Goal: Information Seeking & Learning: Learn about a topic

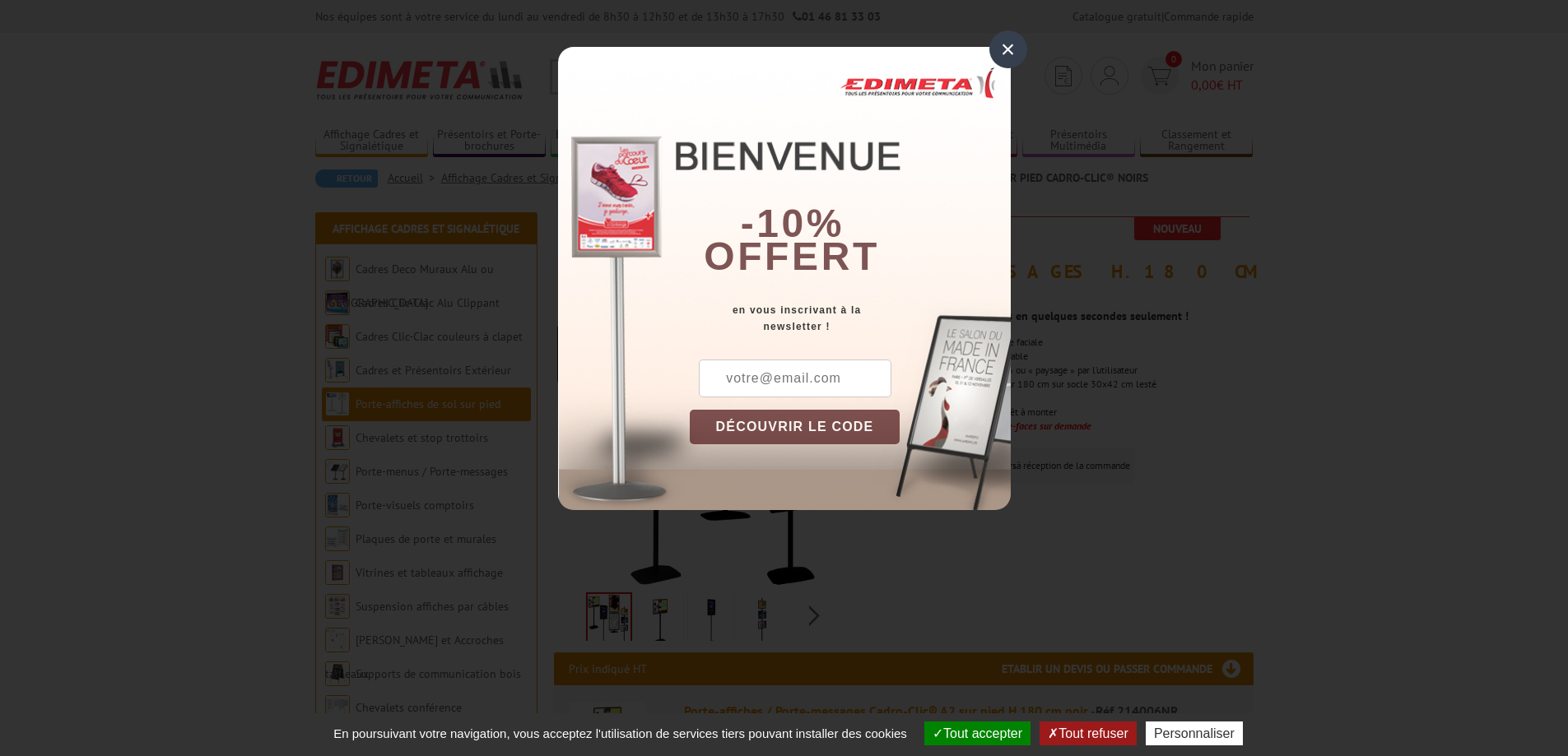
click at [1008, 50] on div "×" at bounding box center [1008, 49] width 38 height 38
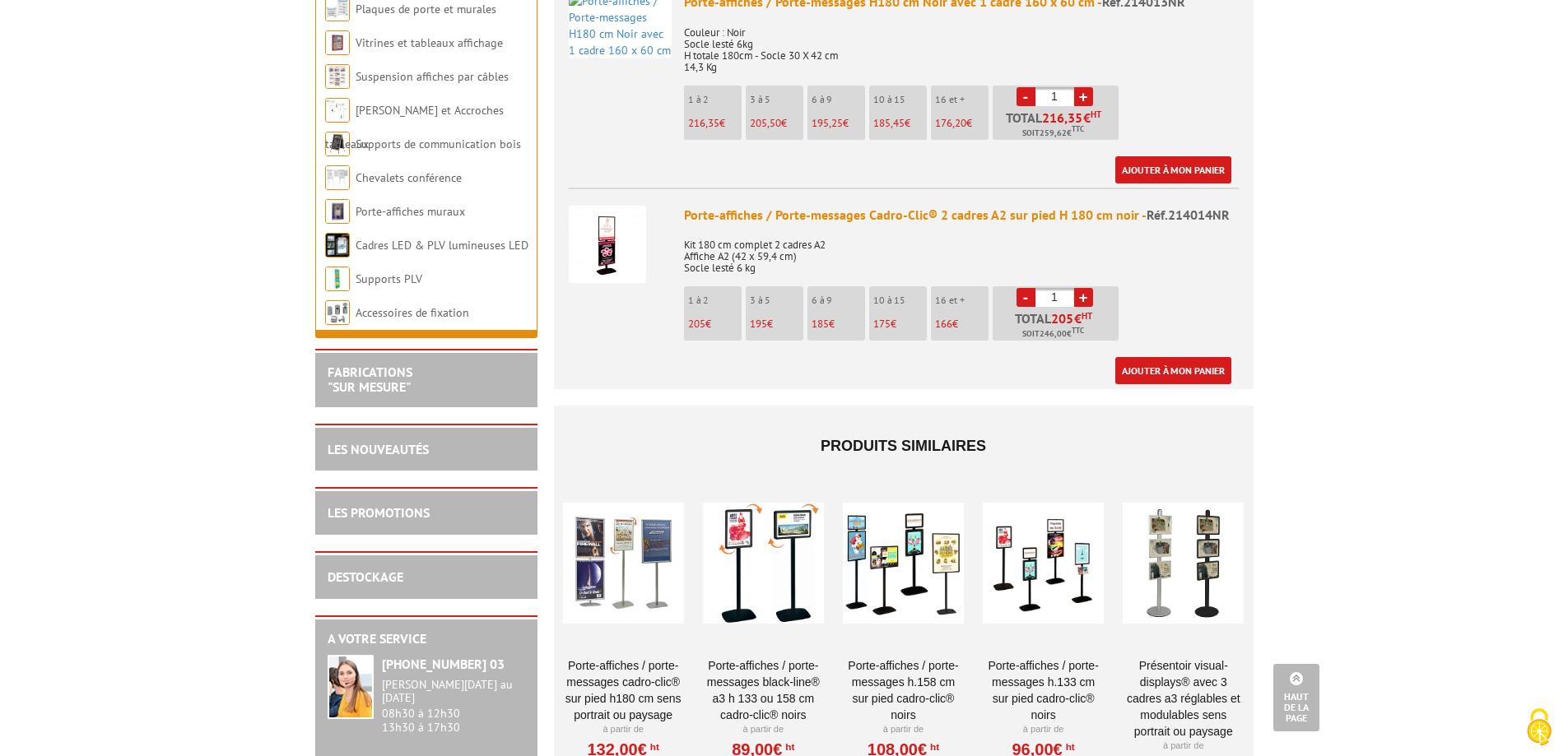
scroll to position [2140, 0]
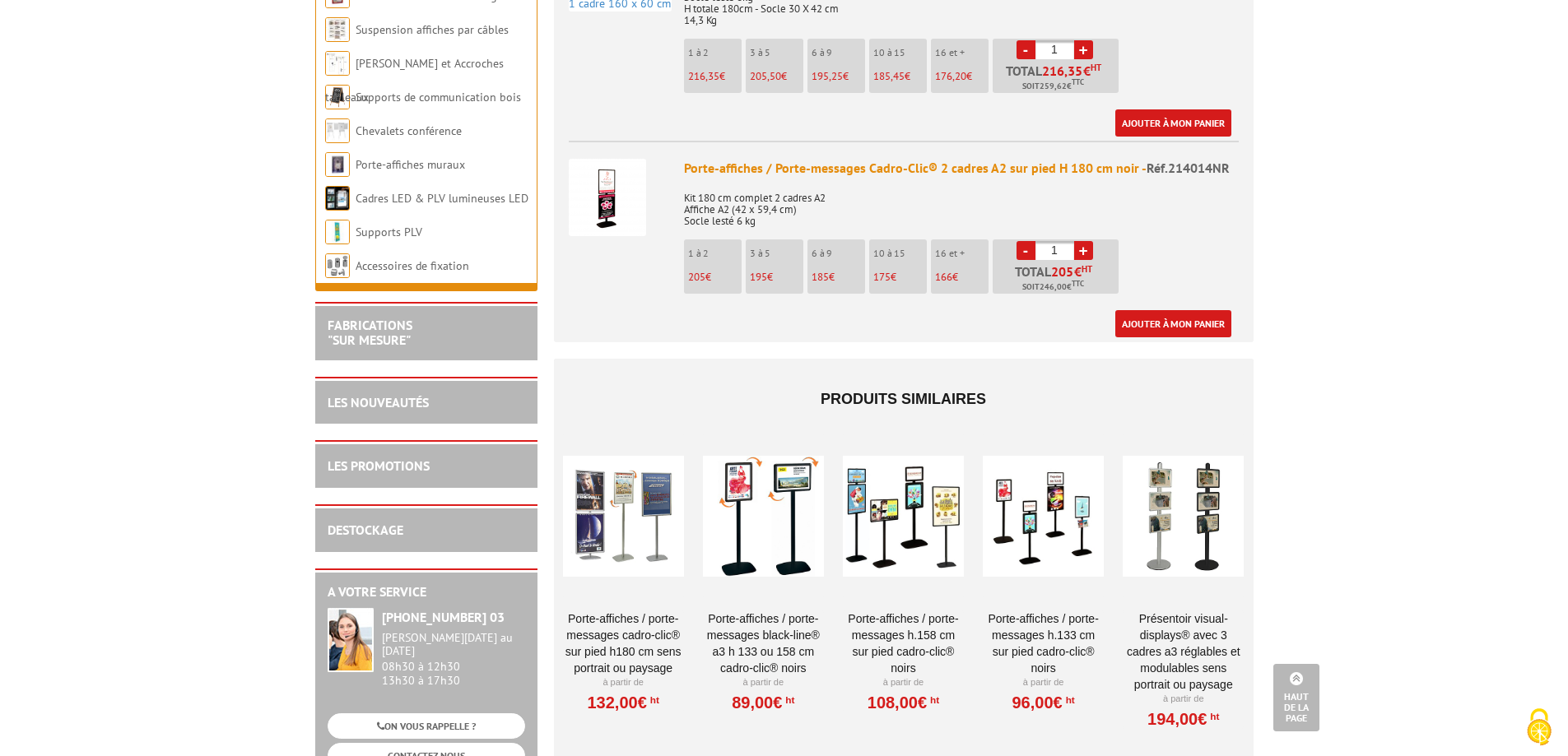
click at [1197, 517] on div at bounding box center [1183, 515] width 121 height 165
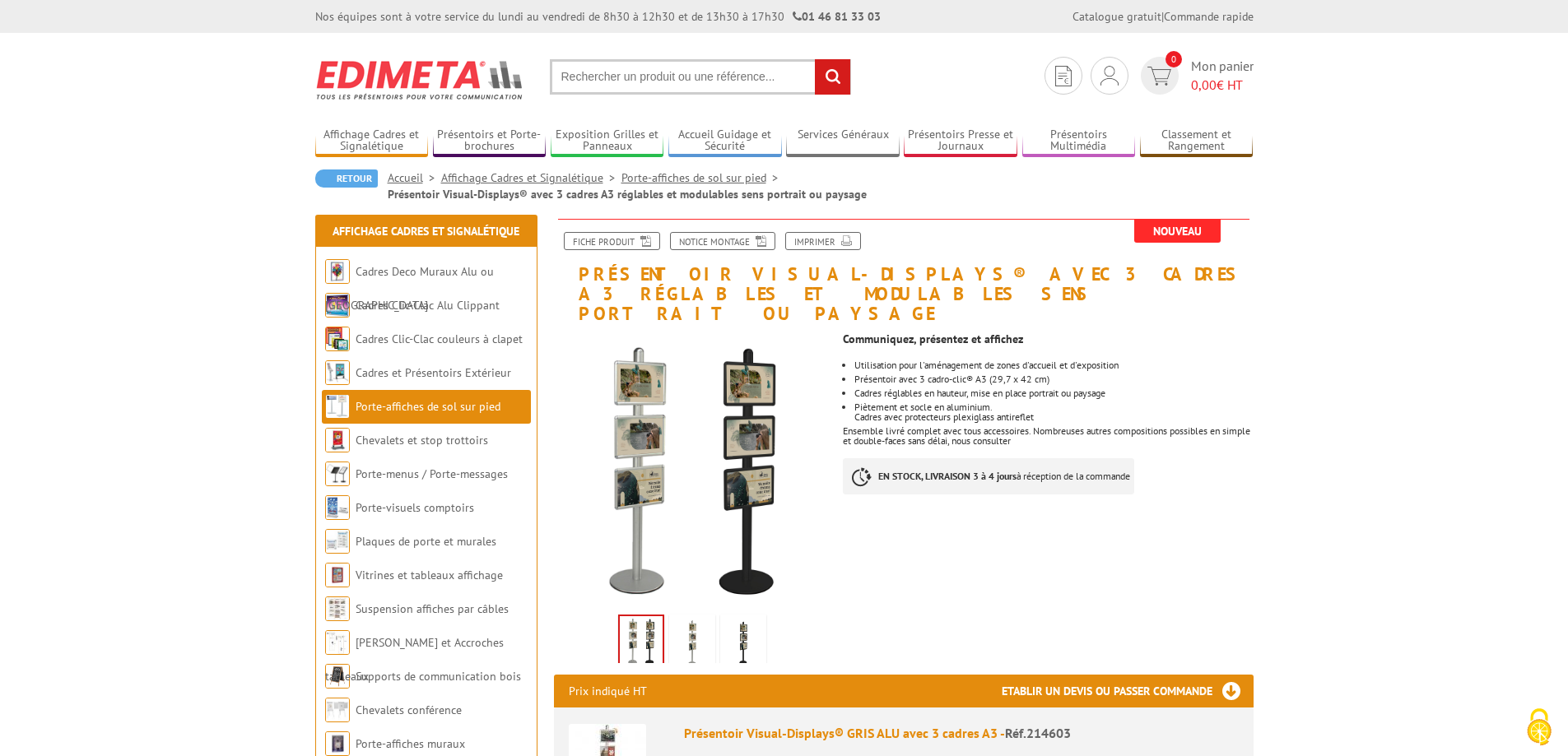
click at [733, 618] on img at bounding box center [743, 643] width 40 height 51
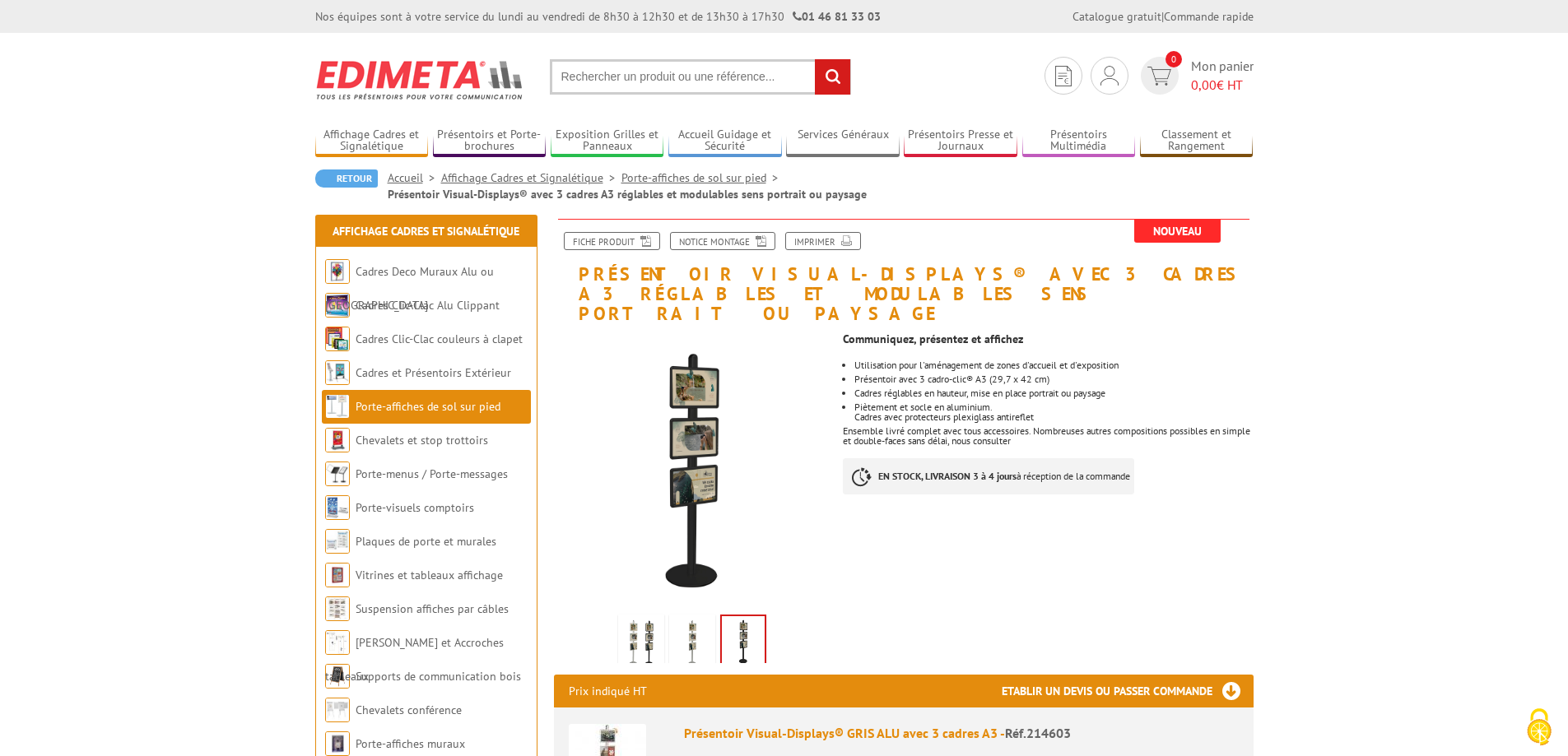
click at [697, 618] on img at bounding box center [691, 643] width 40 height 51
click at [647, 618] on img at bounding box center [641, 643] width 40 height 51
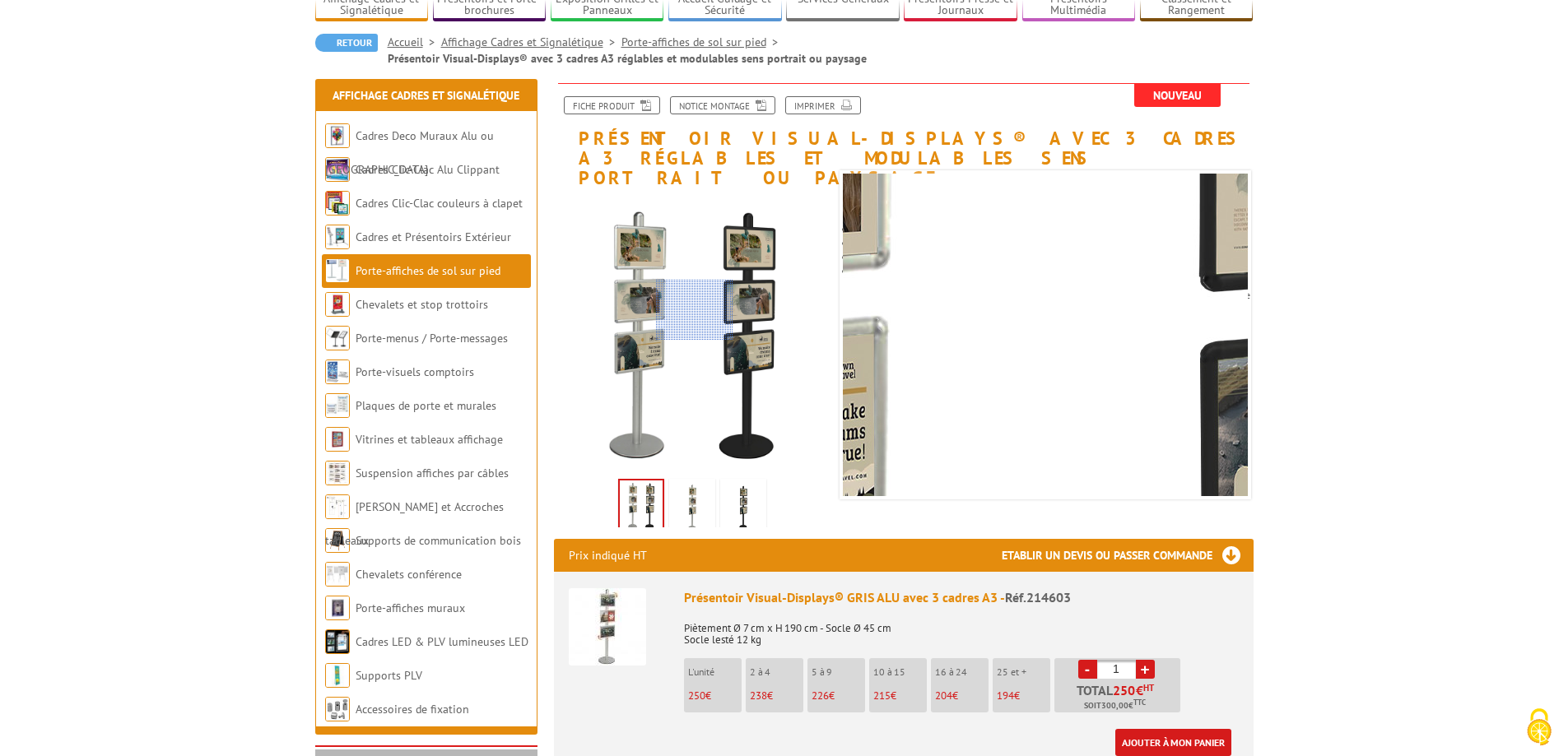
scroll to position [165, 0]
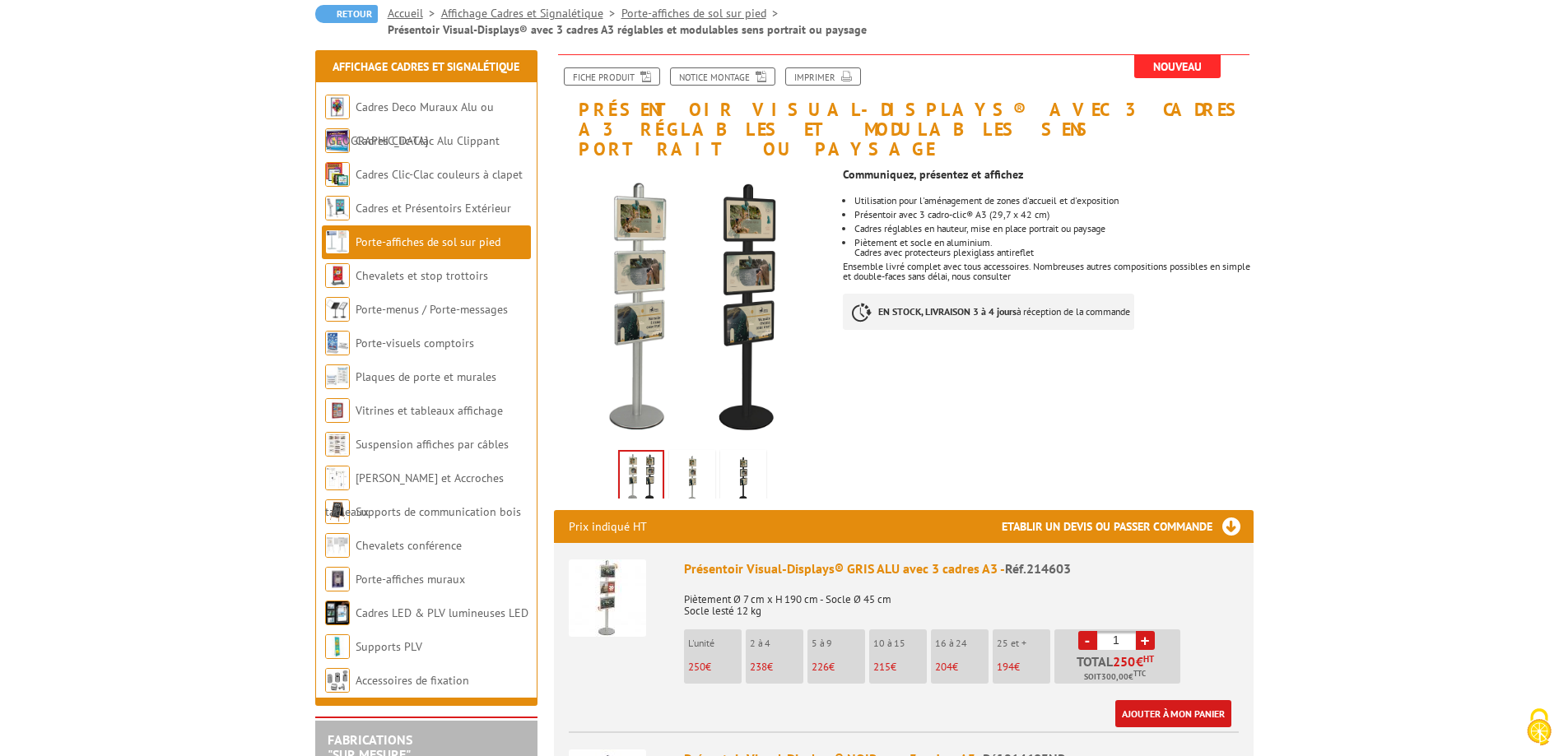
click at [641, 459] on img at bounding box center [641, 477] width 42 height 51
click at [697, 454] on img at bounding box center [691, 478] width 40 height 51
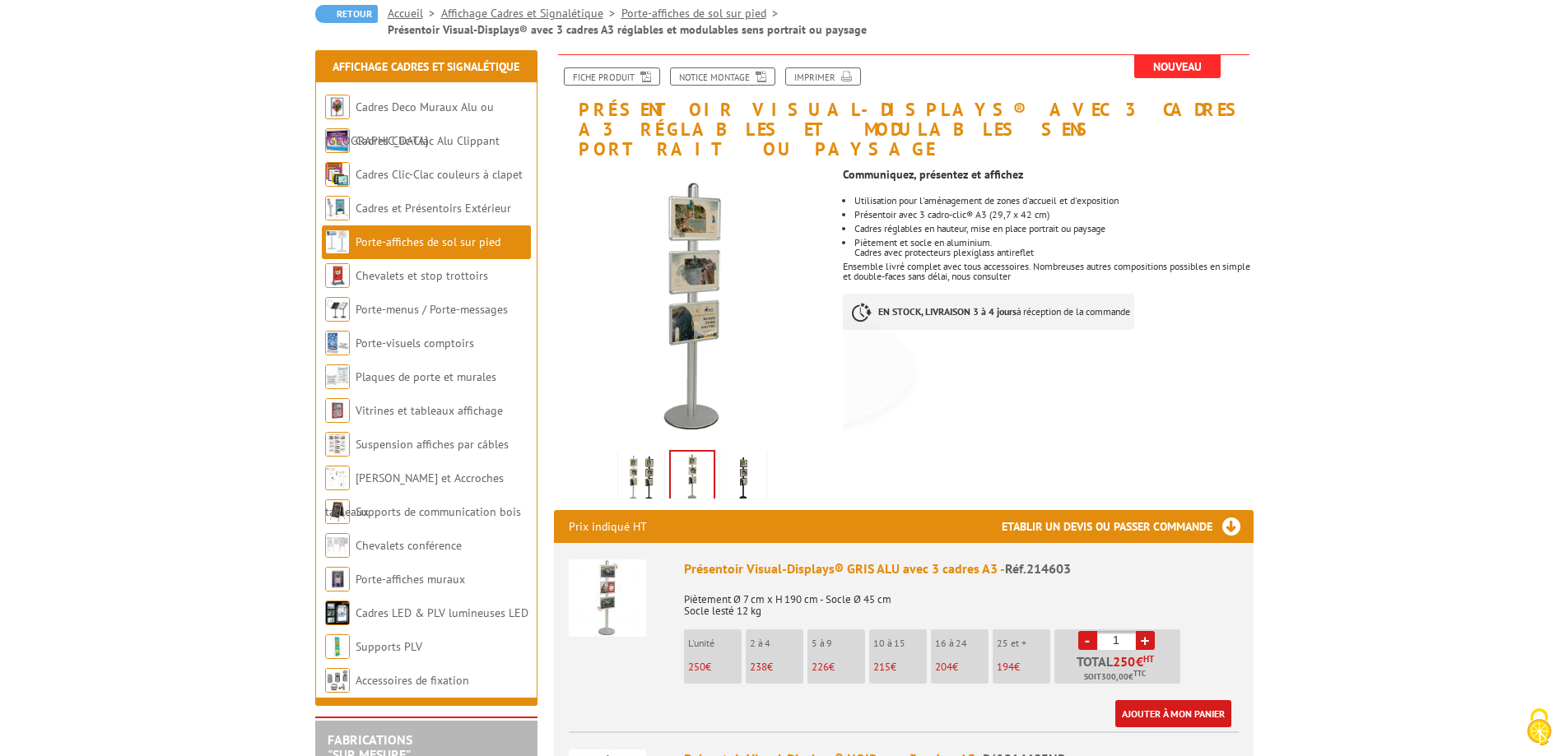
click at [741, 467] on img at bounding box center [743, 478] width 40 height 51
click at [646, 454] on img at bounding box center [641, 478] width 40 height 51
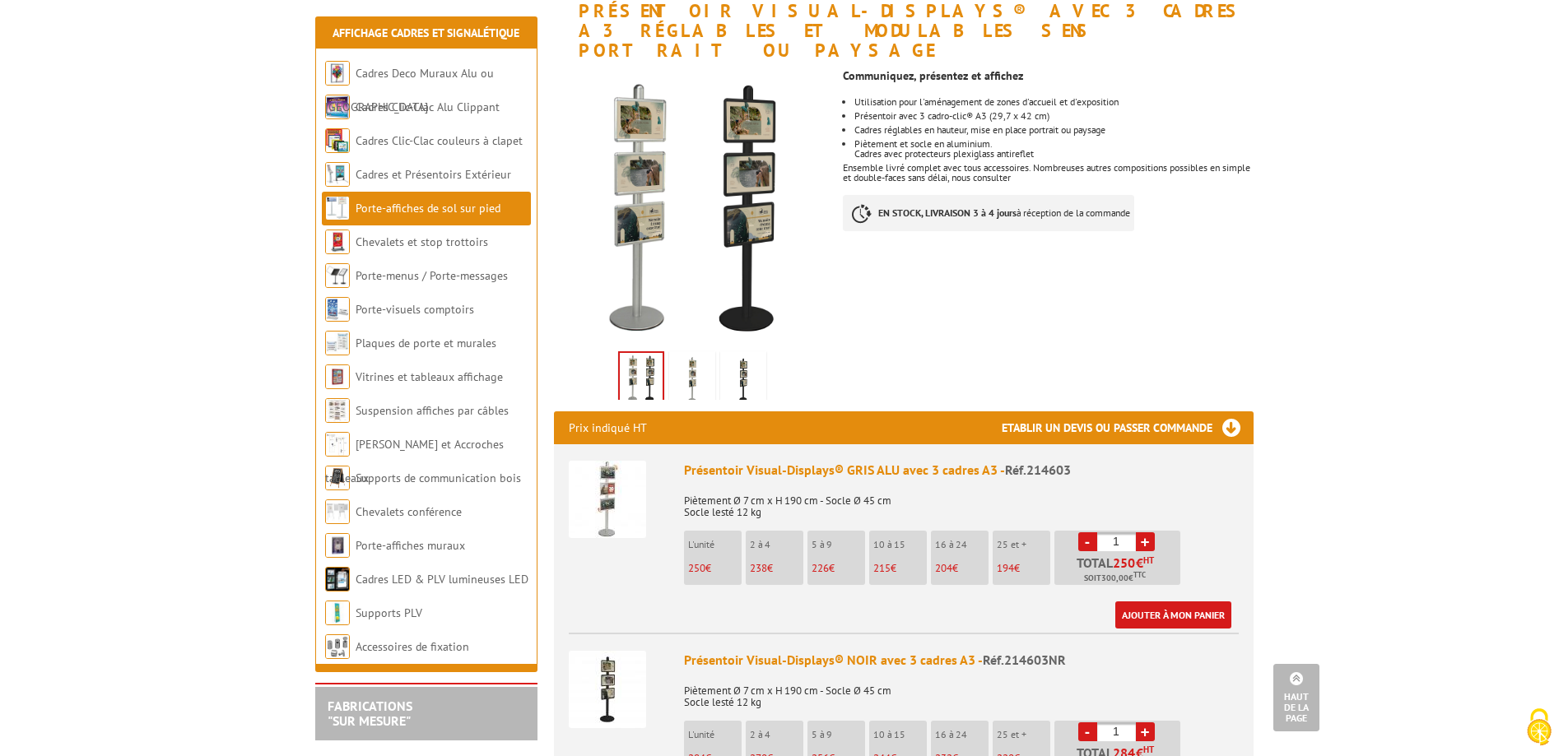
scroll to position [247, 0]
